Goal: Find specific page/section: Find specific page/section

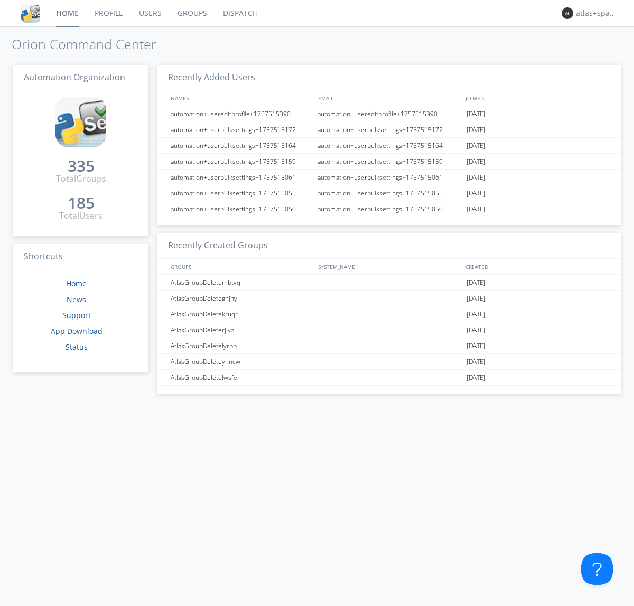
click at [240, 13] on link "Dispatch" at bounding box center [240, 13] width 51 height 26
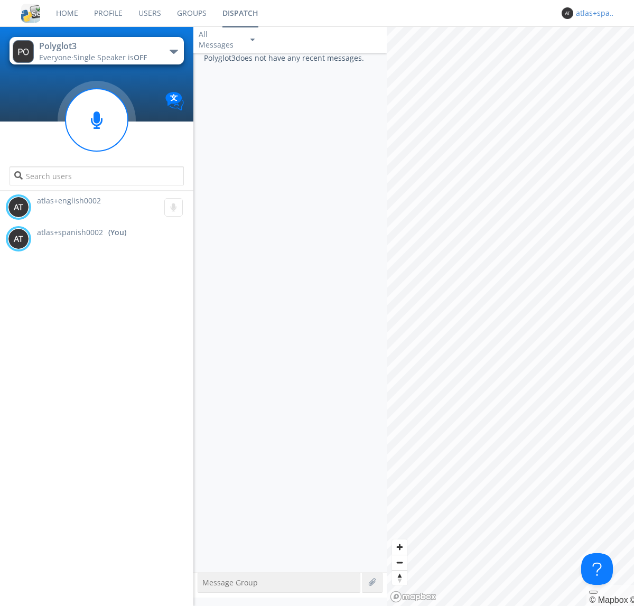
click at [593, 13] on div "atlas+spanish0002" at bounding box center [596, 13] width 40 height 11
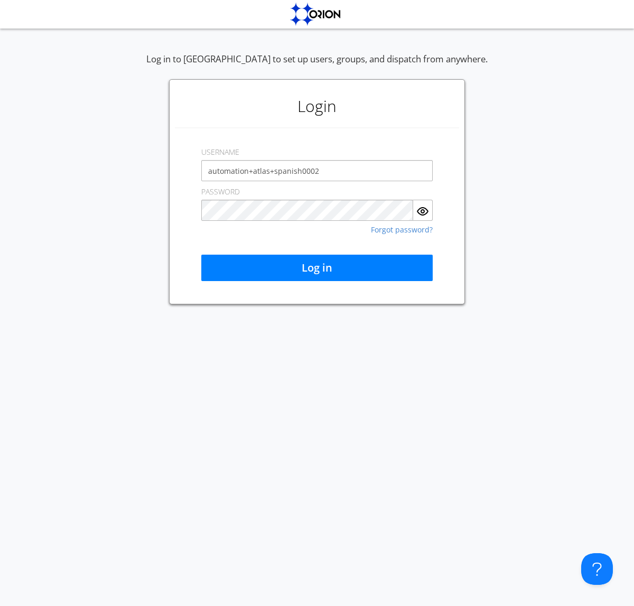
type input "automation+atlas+spanish0002"
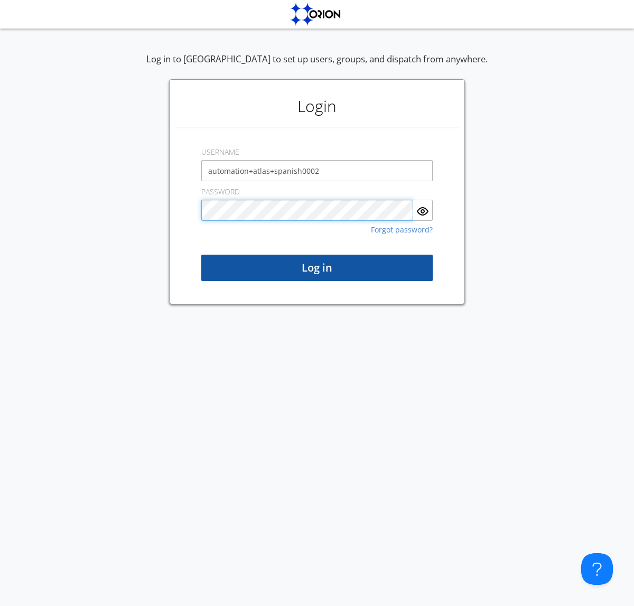
click at [317, 268] on button "Log in" at bounding box center [317, 268] width 232 height 26
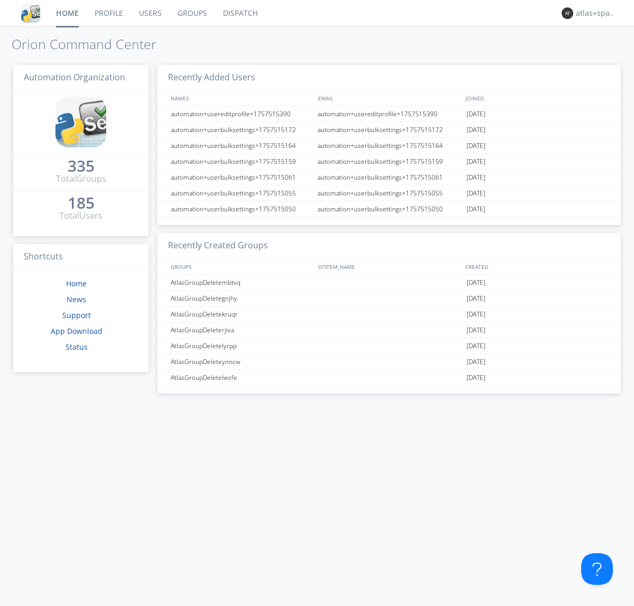
click at [240, 13] on link "Dispatch" at bounding box center [240, 13] width 51 height 26
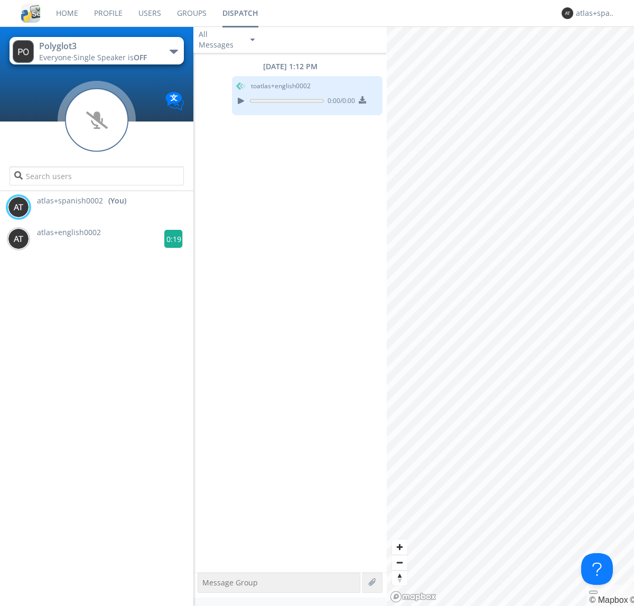
click at [169, 239] on g at bounding box center [173, 239] width 19 height 19
